Goal: Task Accomplishment & Management: Manage account settings

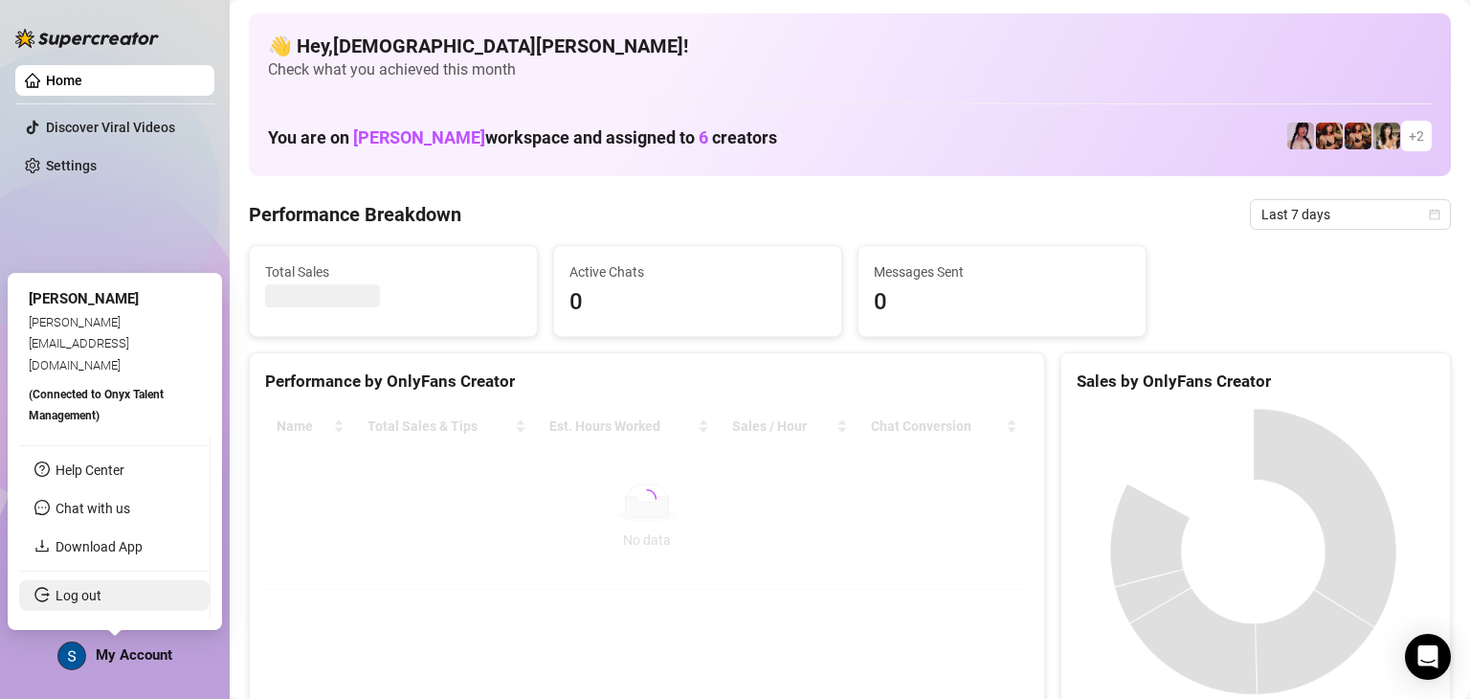
click at [65, 588] on link "Log out" at bounding box center [79, 595] width 46 height 15
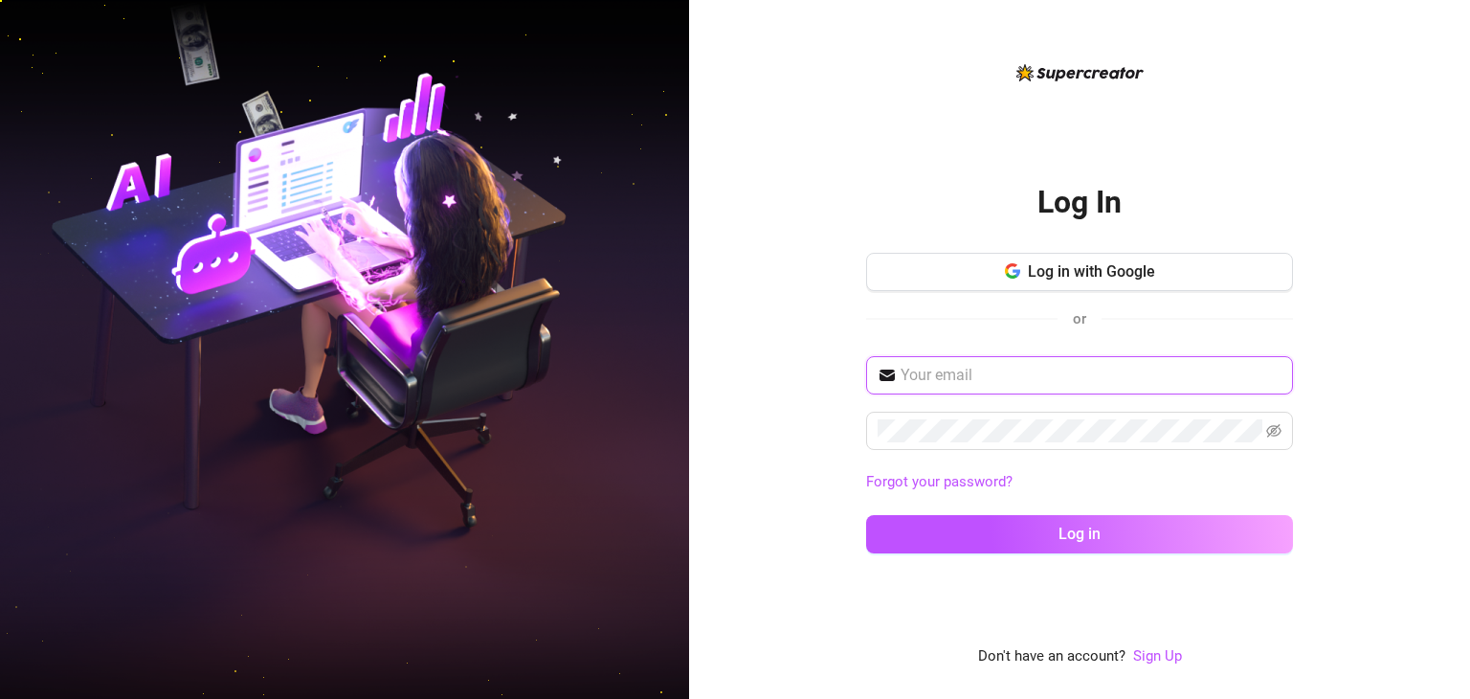
type input "badre-boudadour@outlook.com"
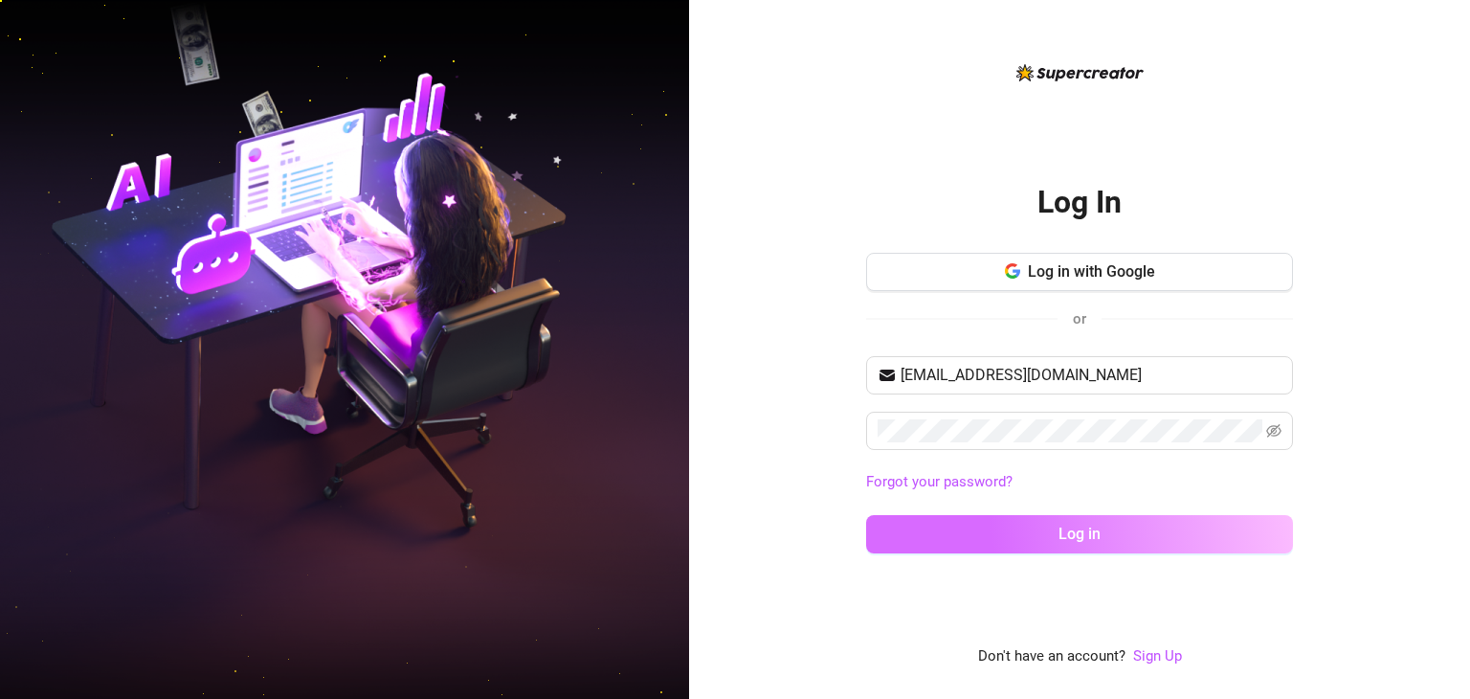
click at [1085, 538] on span "Log in" at bounding box center [1080, 534] width 42 height 18
